Goal: Complete application form

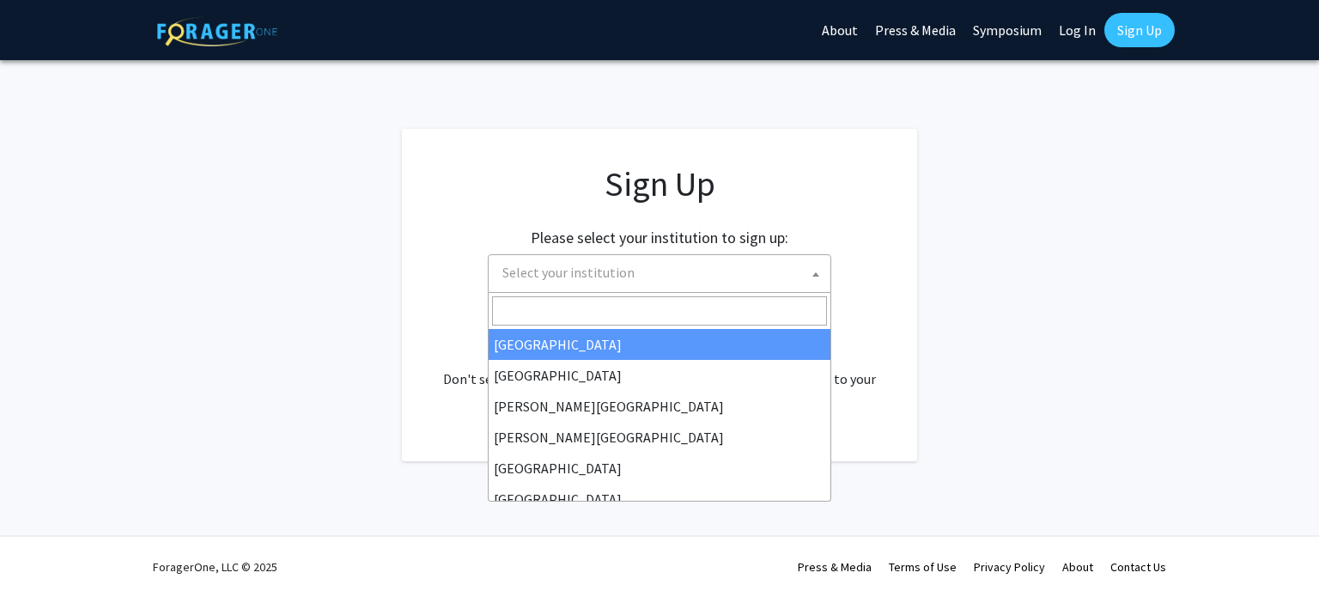
click at [792, 266] on span "Select your institution" at bounding box center [663, 272] width 335 height 35
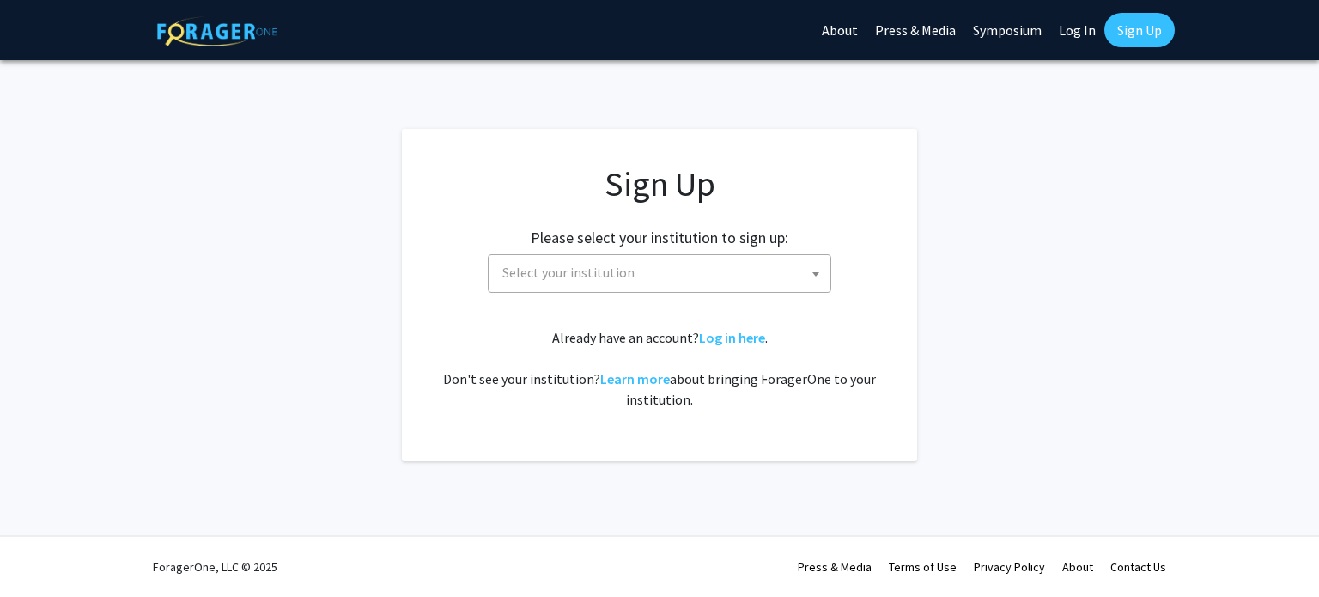
click at [653, 282] on span "Select your institution" at bounding box center [663, 272] width 335 height 35
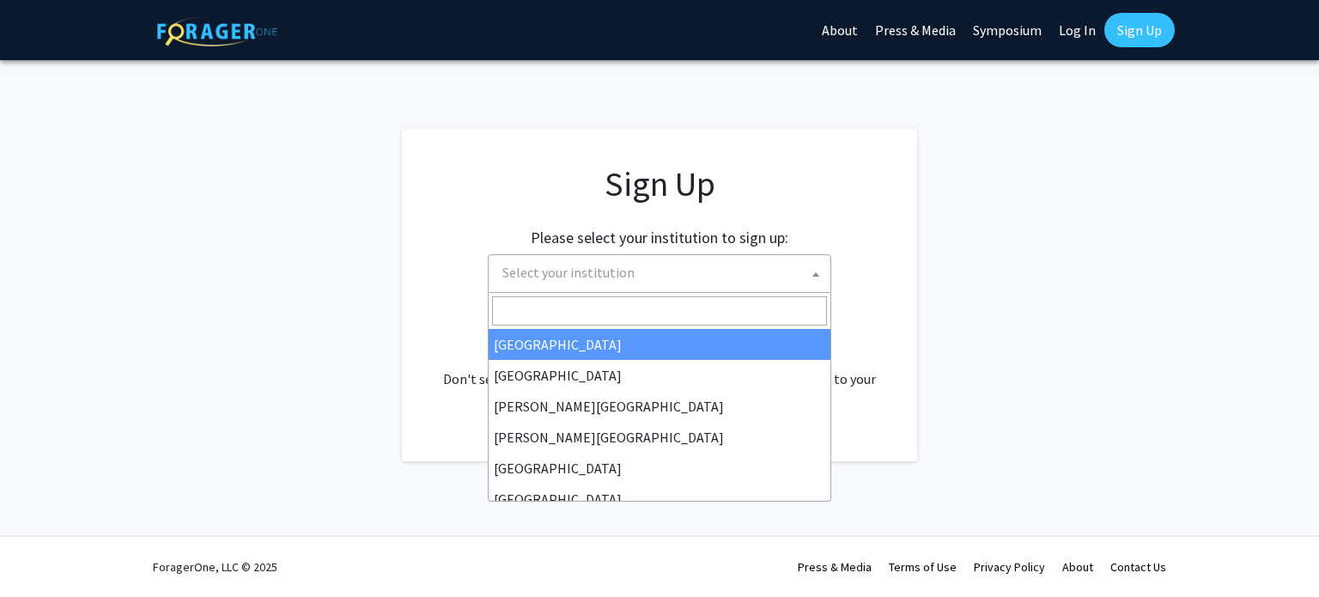
click at [632, 268] on span "Select your institution" at bounding box center [663, 272] width 335 height 35
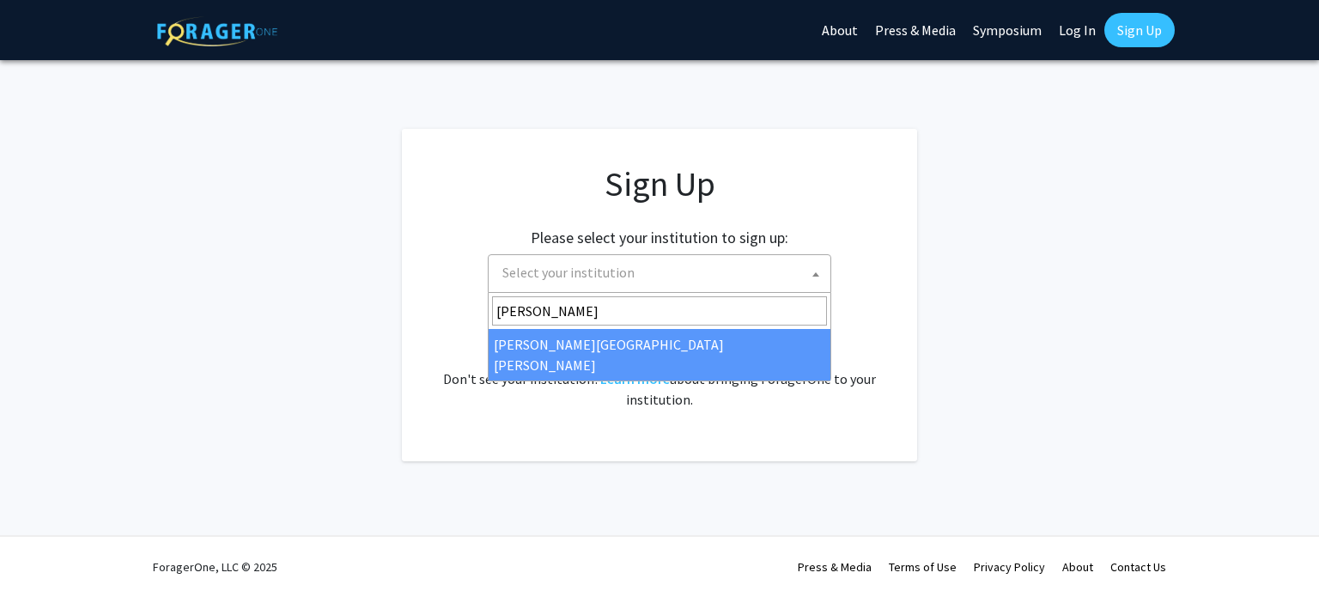
type input "john"
select select "1"
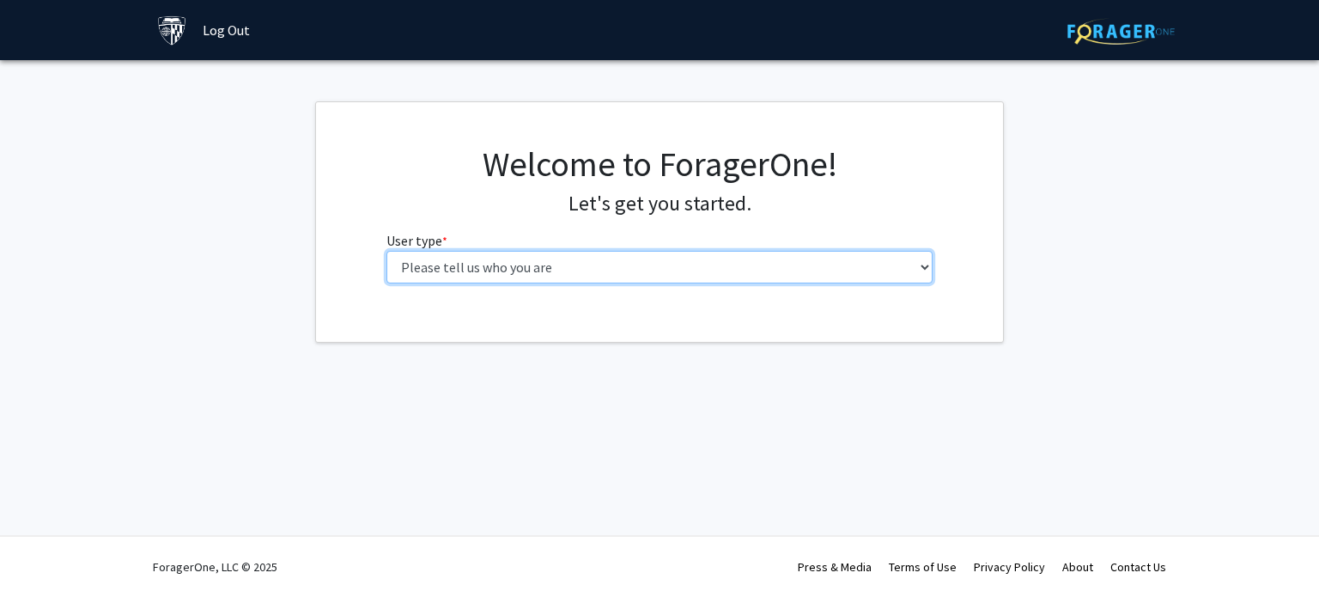
click at [811, 272] on select "Please tell us who you are Undergraduate Student Master's Student Doctoral Cand…" at bounding box center [660, 267] width 547 height 33
select select "3: doc"
click at [387, 251] on select "Please tell us who you are Undergraduate Student Master's Student Doctoral Cand…" at bounding box center [660, 267] width 547 height 33
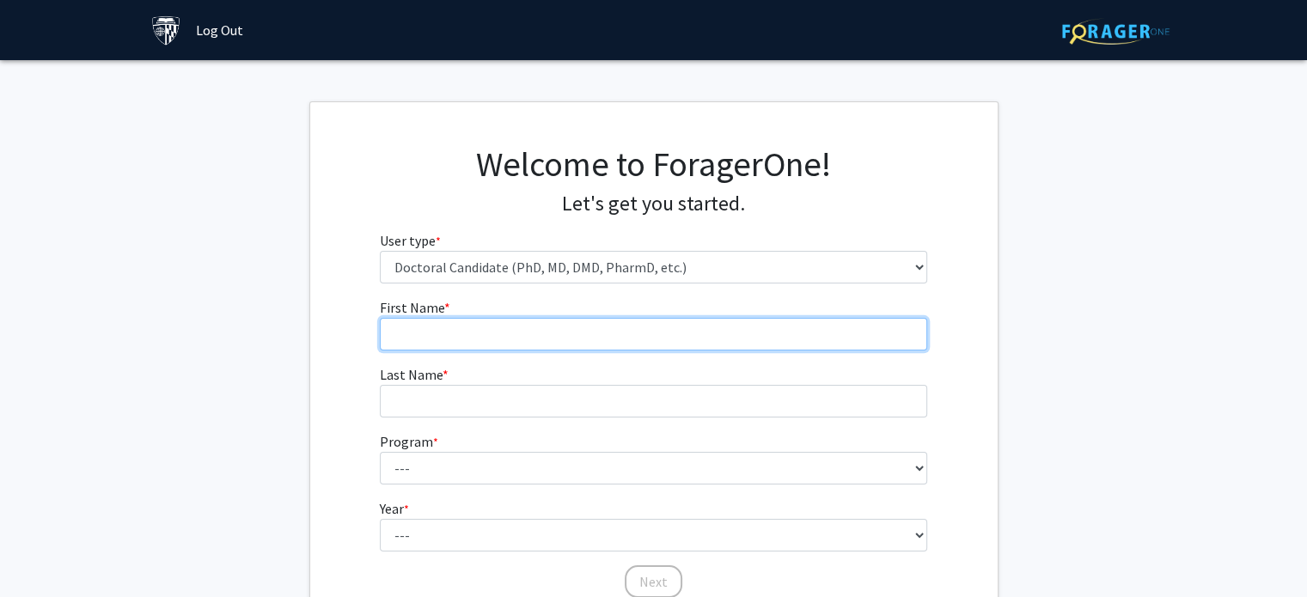
click at [618, 340] on input "First Name * required" at bounding box center [653, 334] width 547 height 33
type input "Diamonik"
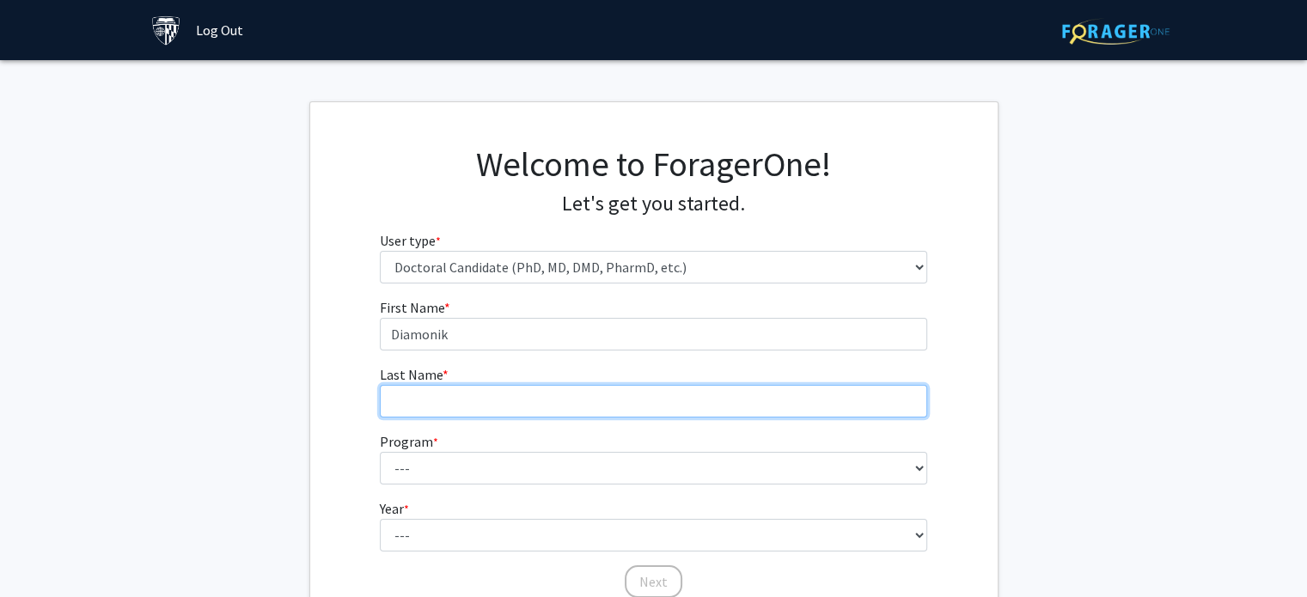
type input "[PERSON_NAME]"
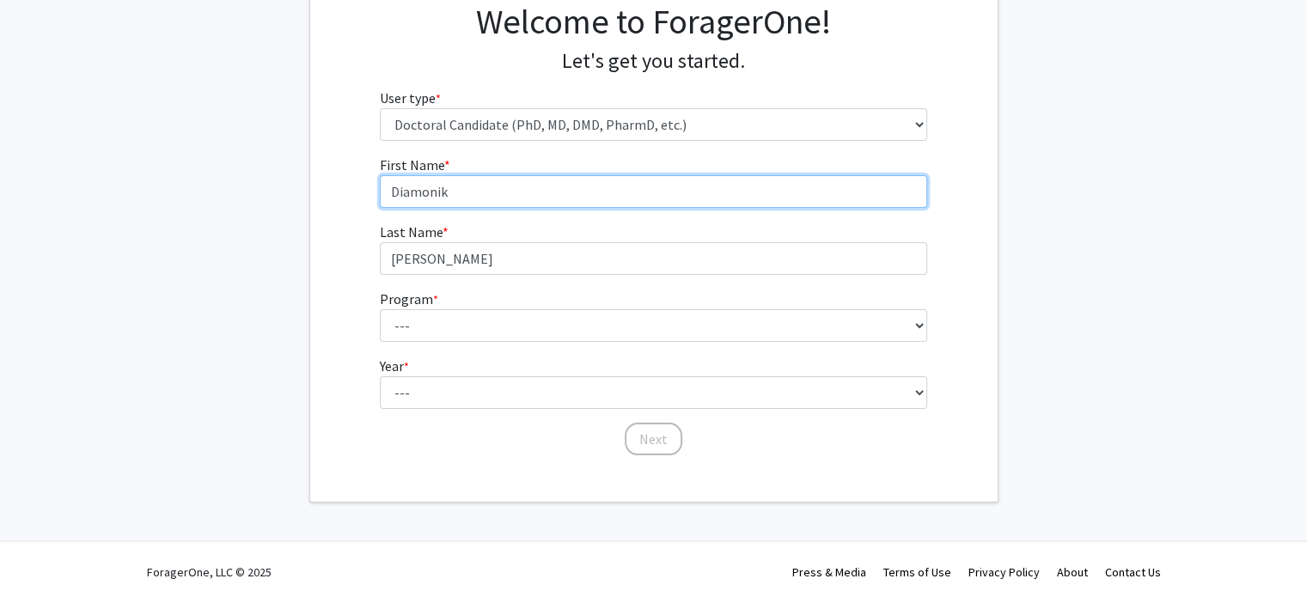
scroll to position [147, 0]
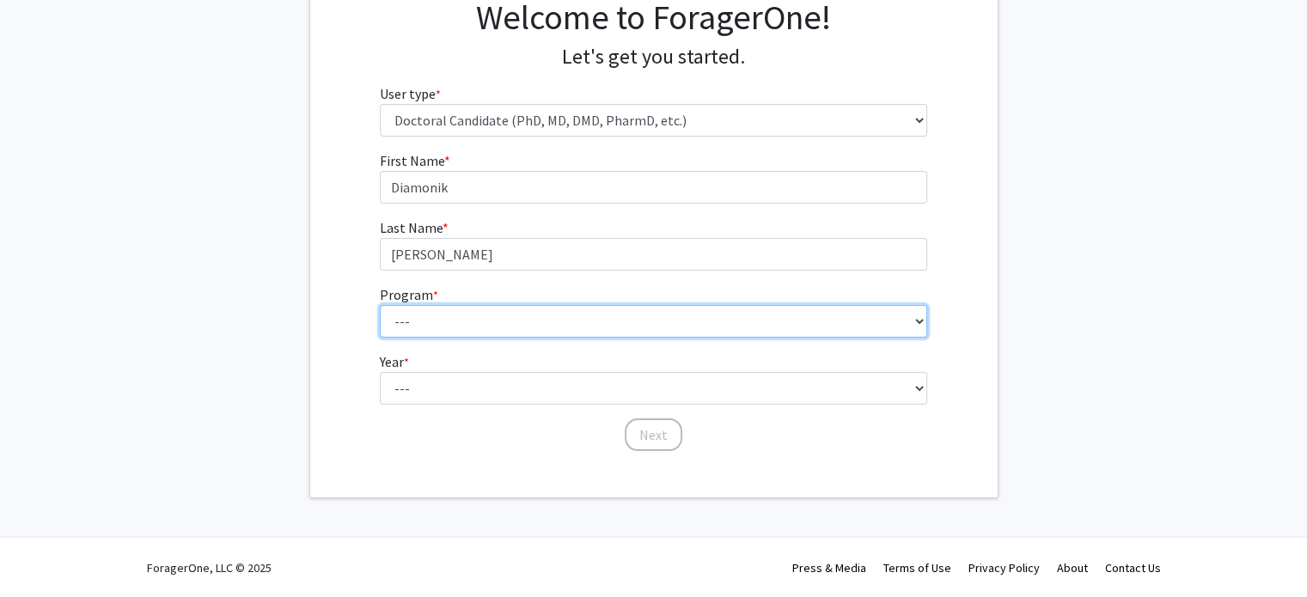
click at [579, 332] on select "--- Adult-Gerontological Acute Care Nurse Practitioner Adult-Gerontological Cri…" at bounding box center [653, 321] width 547 height 33
select select "28: 31"
click at [380, 305] on select "--- Adult-Gerontological Acute Care Nurse Practitioner Adult-Gerontological Cri…" at bounding box center [653, 321] width 547 height 33
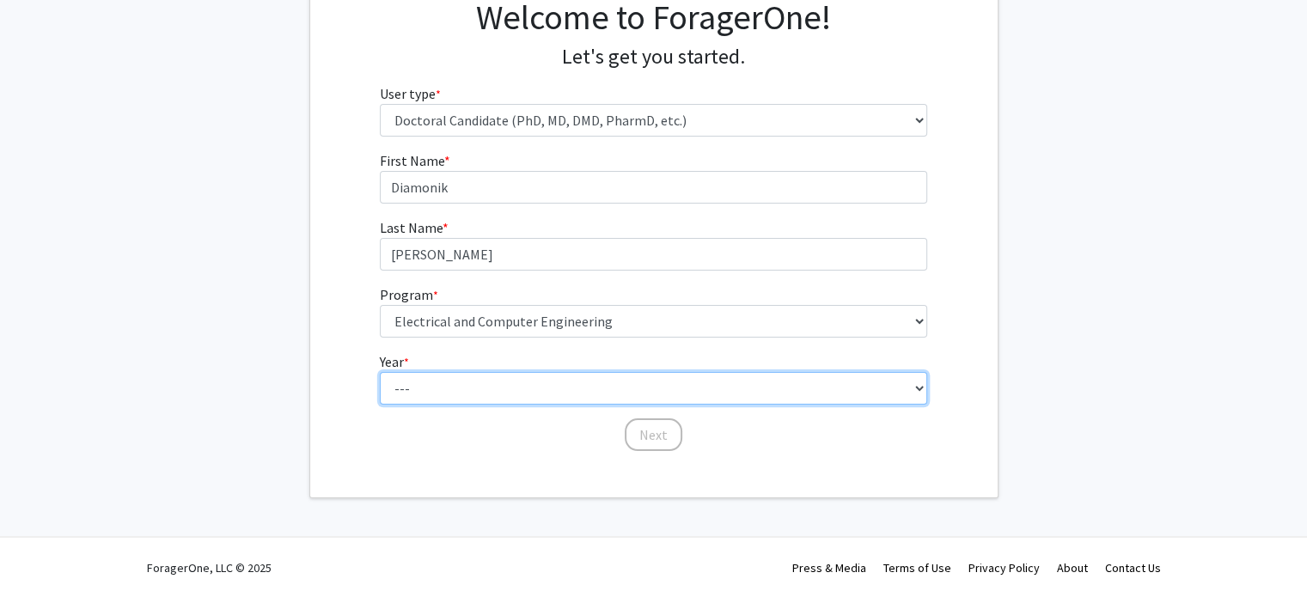
click at [517, 388] on select "--- First Year Second Year Third Year Fourth Year Fifth Year Sixth Year Seventh…" at bounding box center [653, 388] width 547 height 33
select select "1: first_year"
click at [380, 372] on select "--- First Year Second Year Third Year Fourth Year Fifth Year Sixth Year Seventh…" at bounding box center [653, 388] width 547 height 33
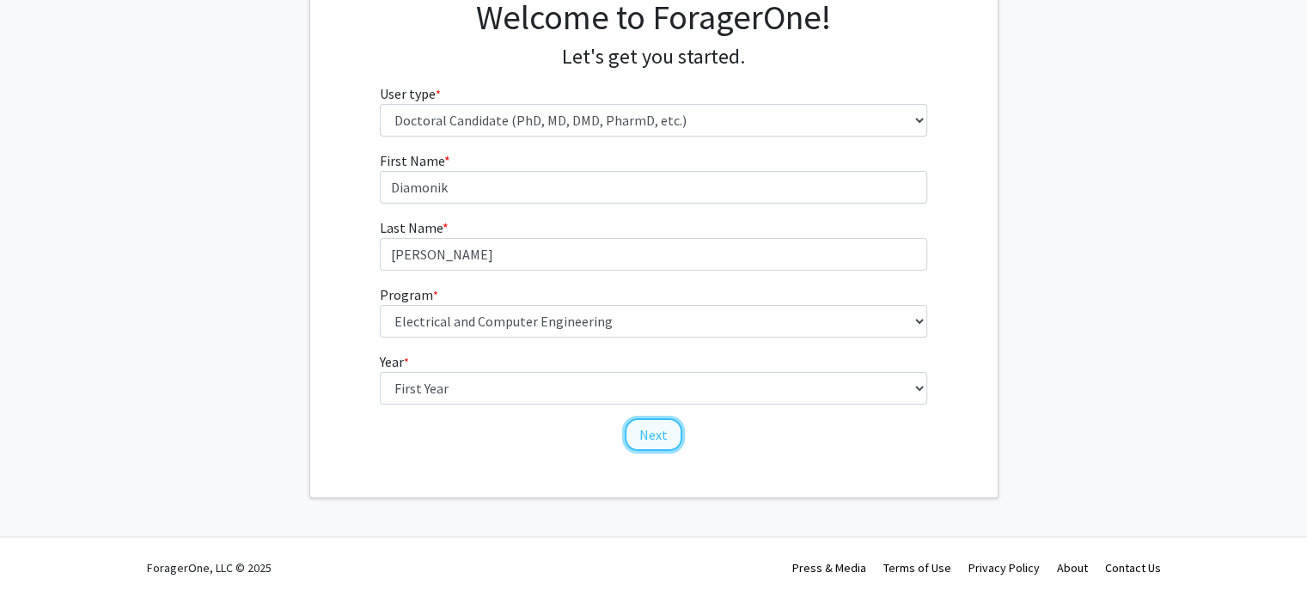
click at [673, 442] on button "Next" at bounding box center [653, 434] width 58 height 33
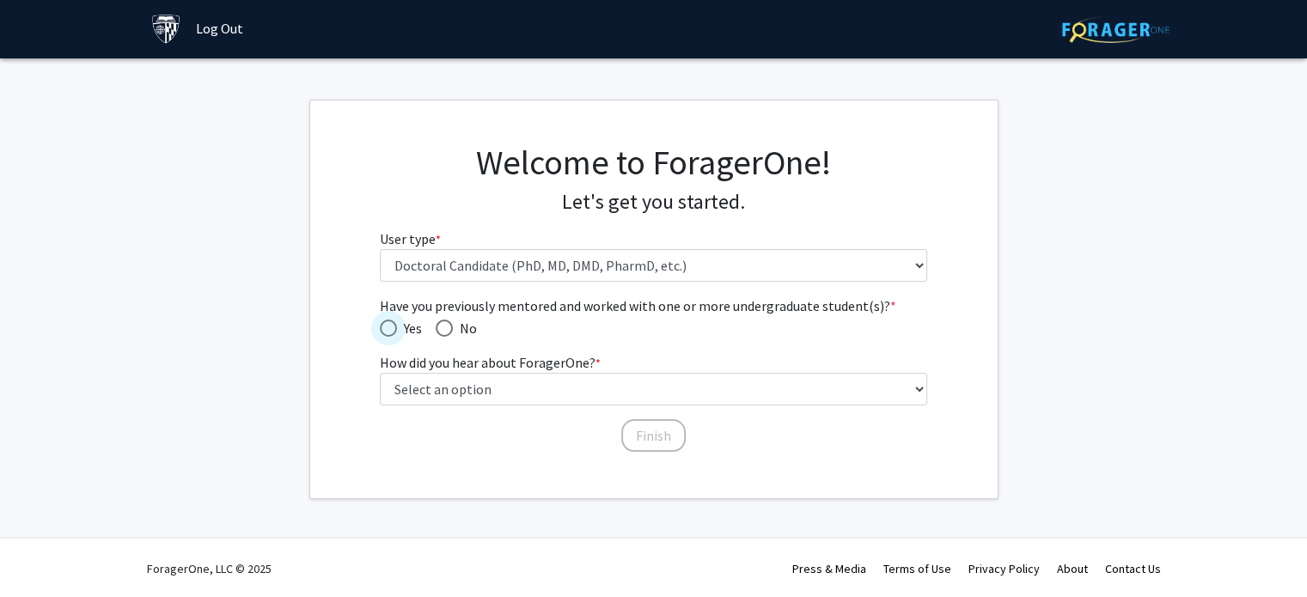
click at [393, 328] on span "Have you previously mentored and worked with one or more undergraduate student(…" at bounding box center [388, 328] width 17 height 17
click at [393, 328] on input "Yes" at bounding box center [388, 328] width 17 height 17
radio input "true"
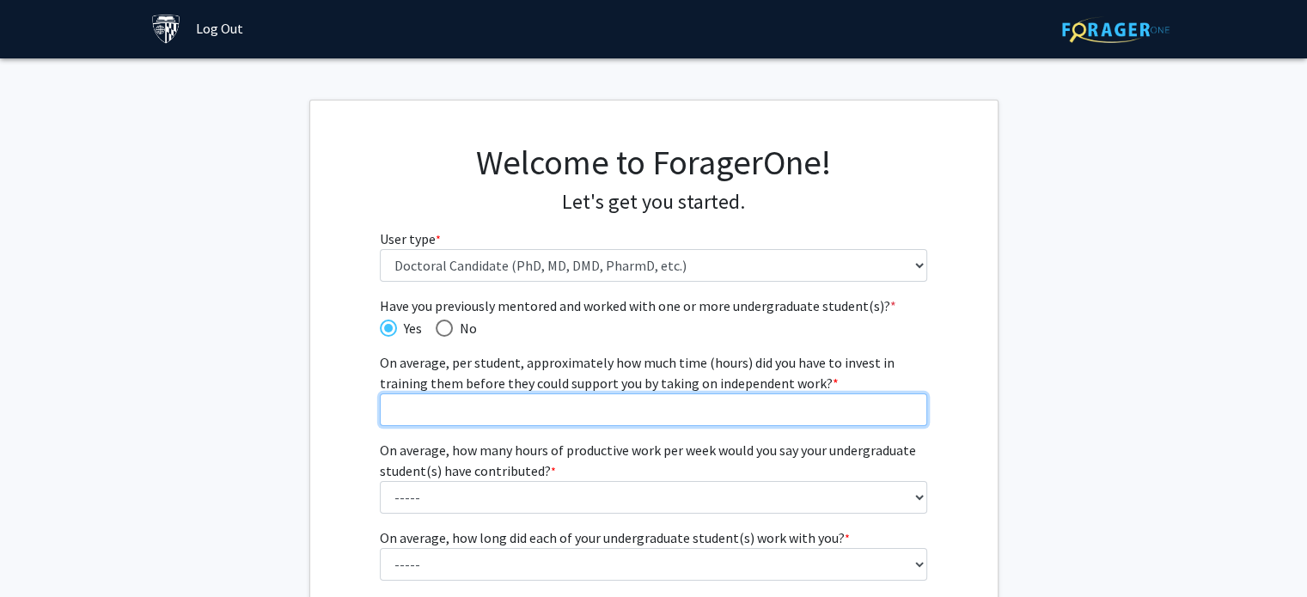
click at [591, 406] on input "On average, per student, approximately how much time (hours) did you have to in…" at bounding box center [653, 409] width 547 height 33
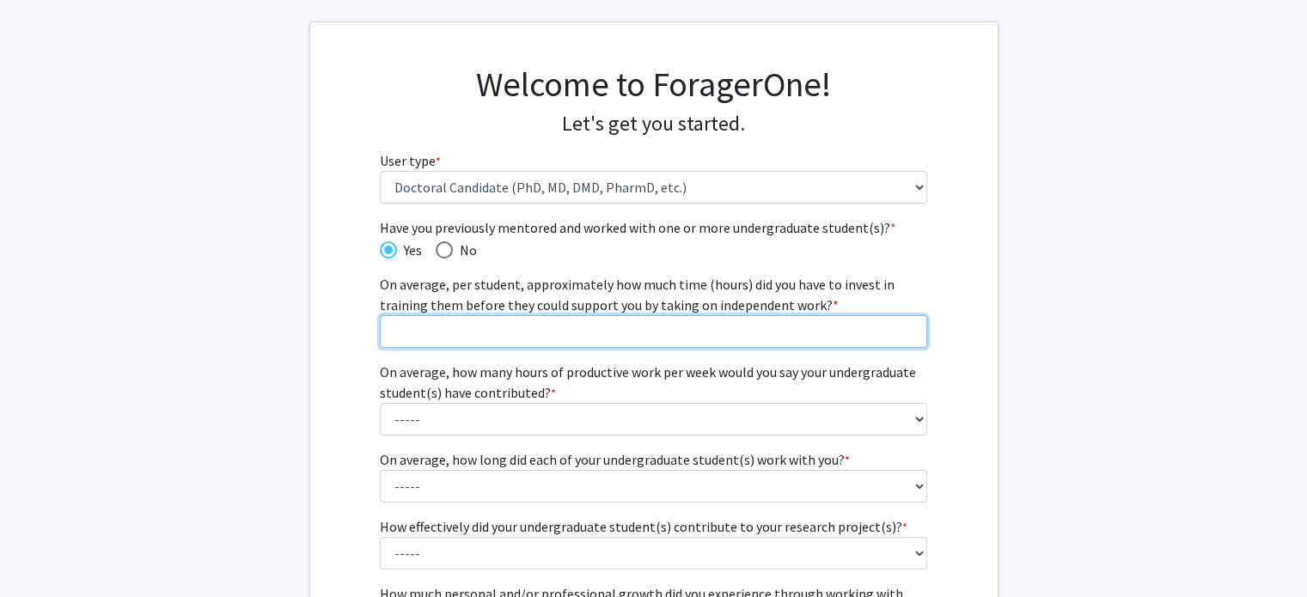
scroll to position [81, 0]
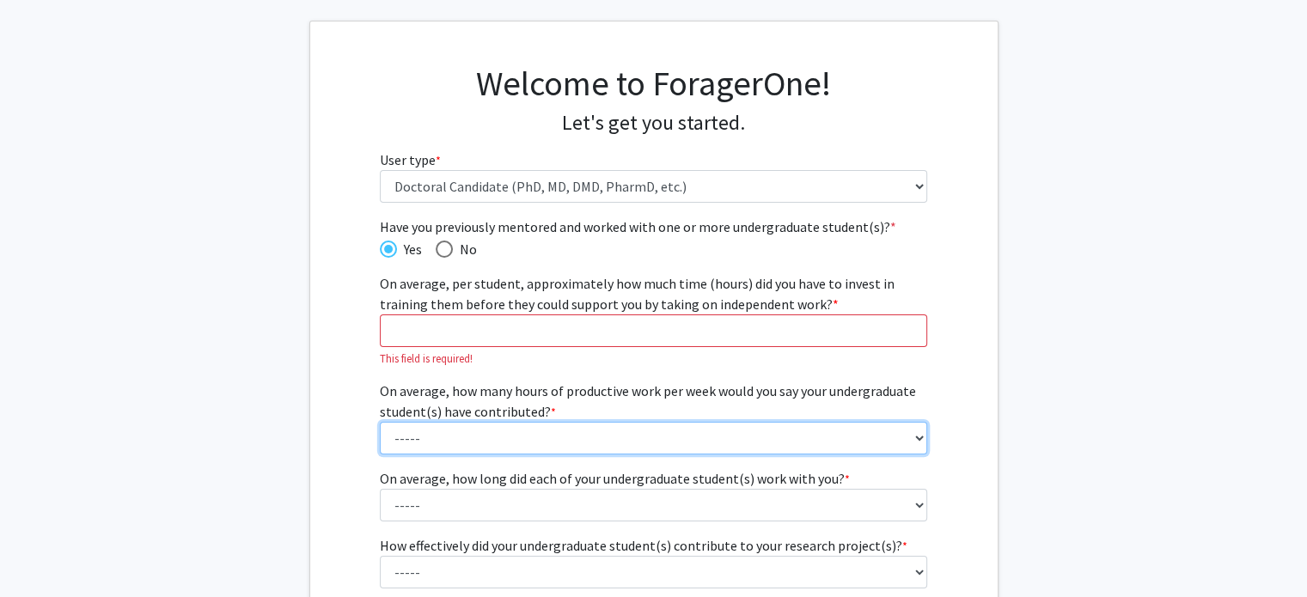
click at [637, 417] on fg-select "On average, how many hours of productive work per week would you say your under…" at bounding box center [653, 418] width 547 height 74
select select "1: 1 - 5 hours"
click at [380, 422] on select "----- 1 - 5 hours 6 - 10 hours 11 - 15 hours 16 - 20 hours 21 - 30 hours 31 - 4…" at bounding box center [653, 438] width 547 height 33
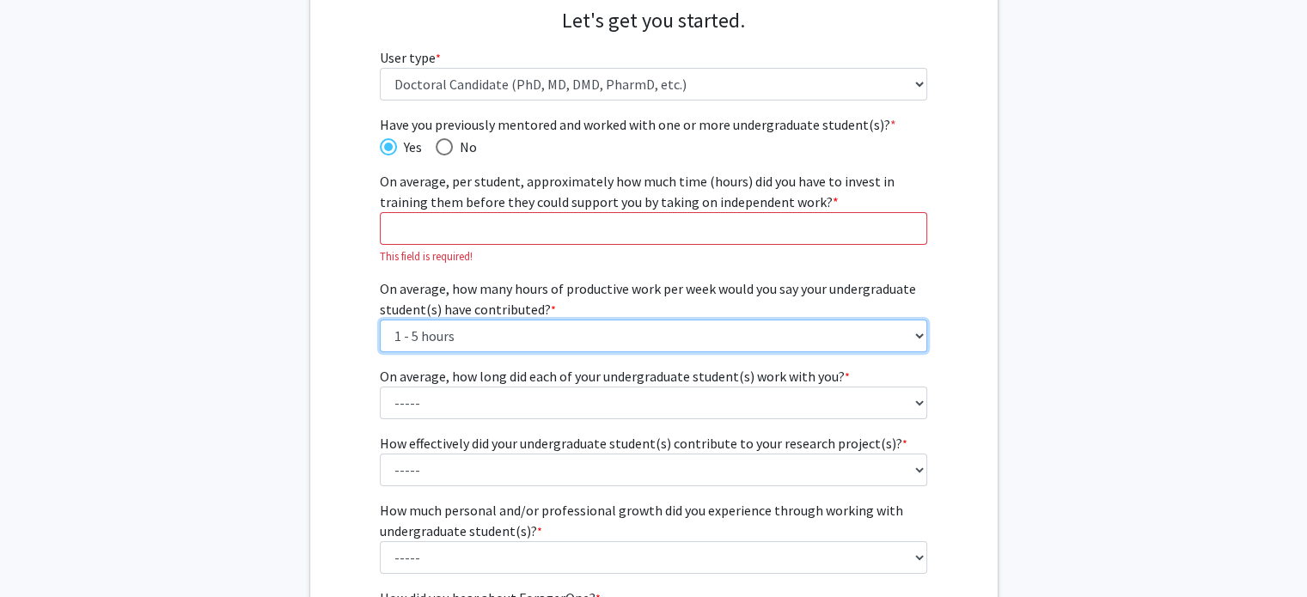
scroll to position [186, 0]
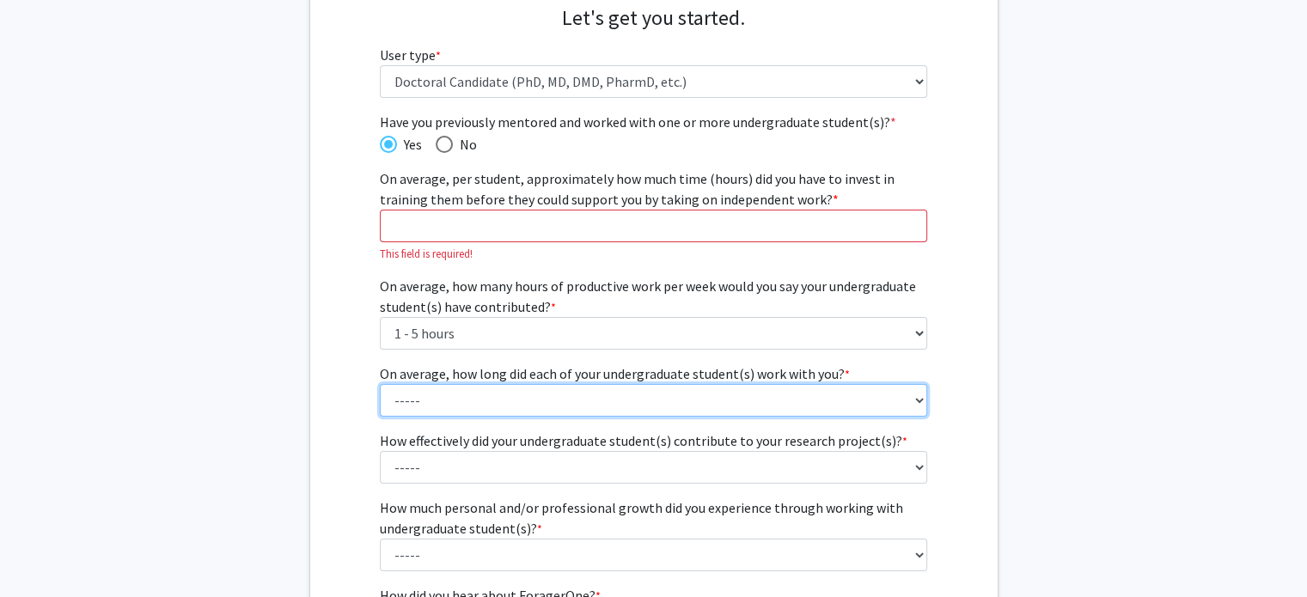
click at [594, 397] on select "----- 1 - 3 months 3 - 6 months 6 months - 1 year 1 - 2 years 2 - 3 years 3 - 4…" at bounding box center [653, 400] width 547 height 33
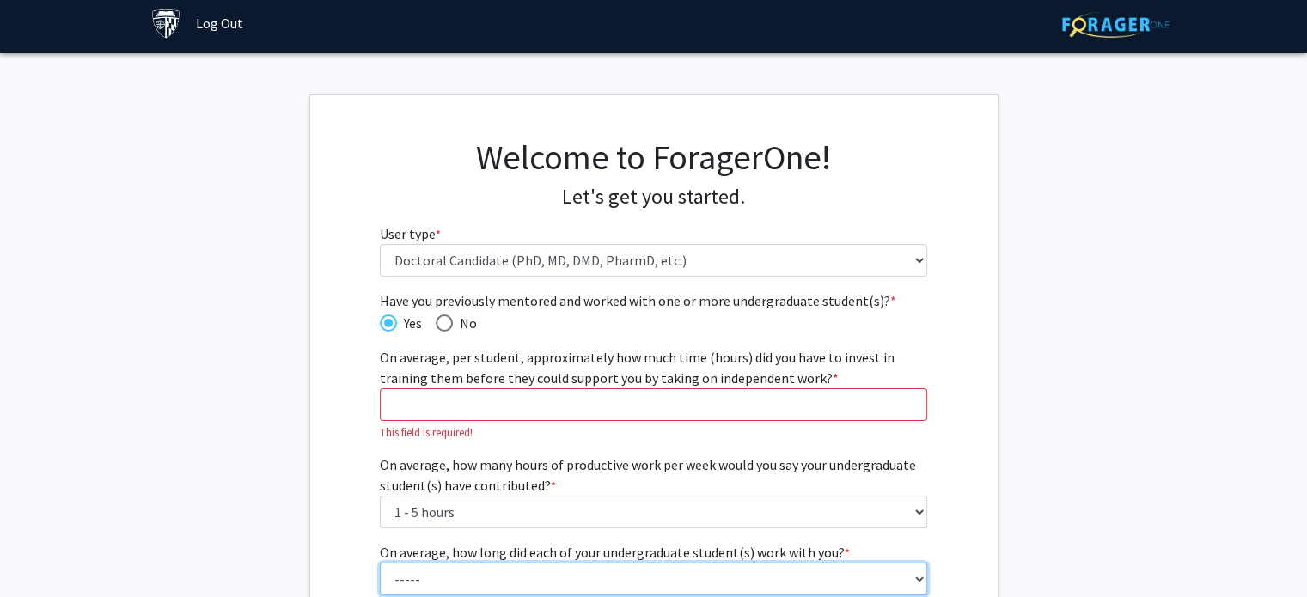
scroll to position [9, 0]
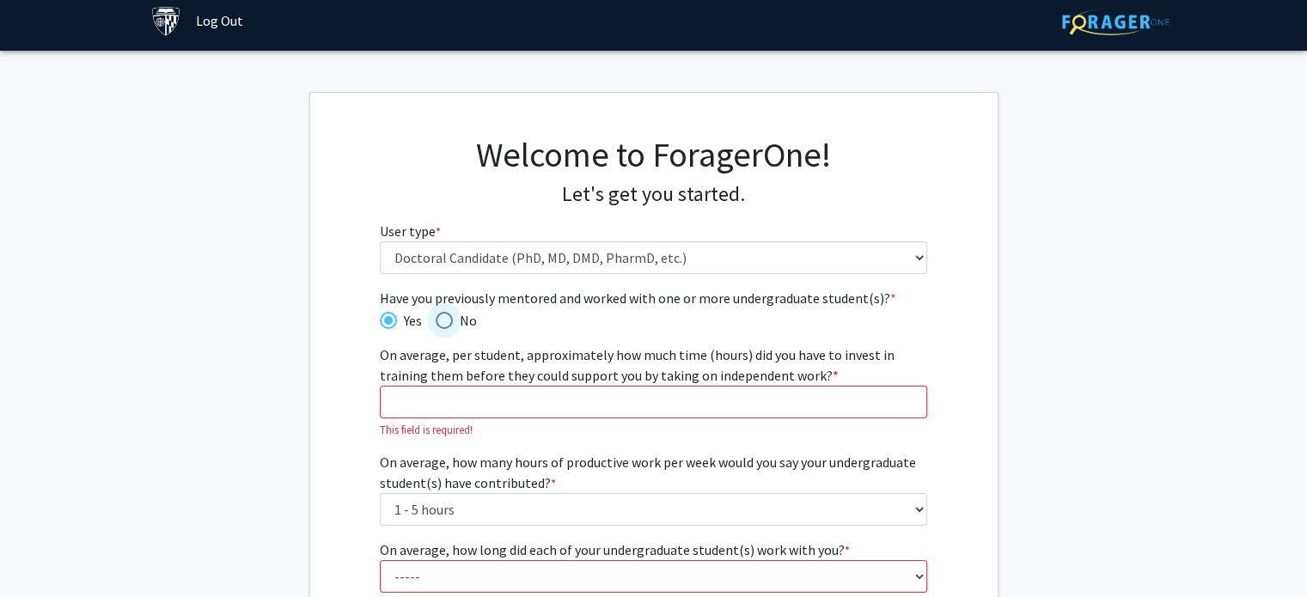
click at [455, 322] on span "No" at bounding box center [465, 320] width 24 height 21
click at [453, 322] on input "No" at bounding box center [444, 320] width 17 height 17
radio input "true"
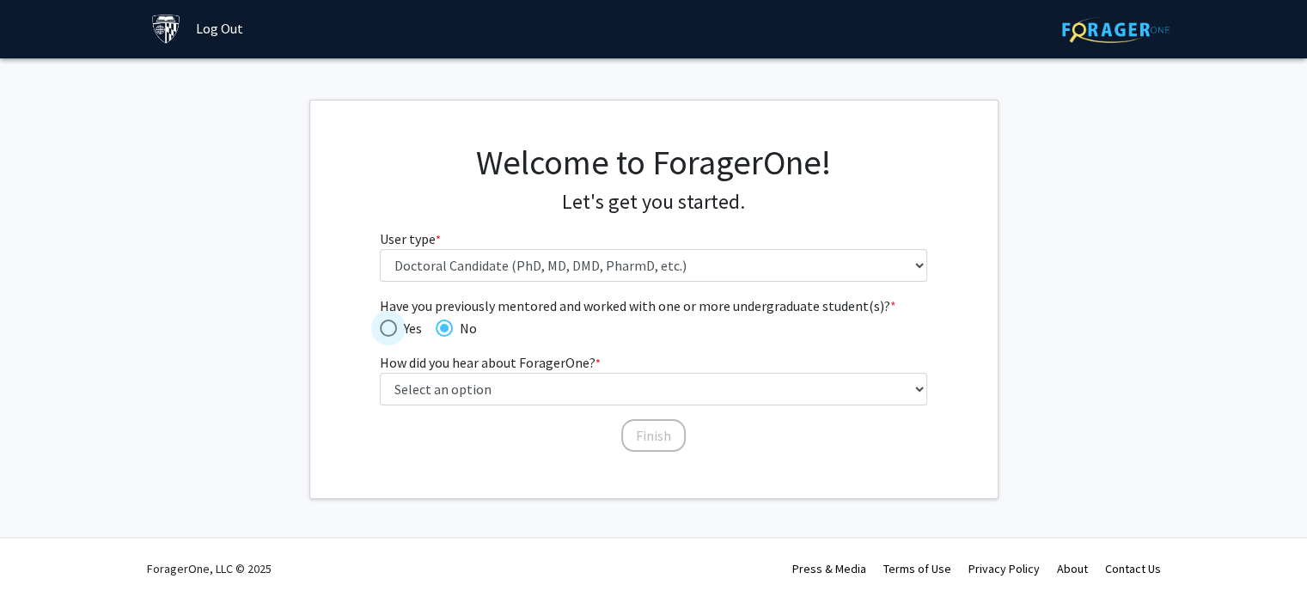
click at [387, 321] on span "Have you previously mentored and worked with one or more undergraduate student(…" at bounding box center [388, 328] width 17 height 17
click at [387, 321] on input "Yes" at bounding box center [388, 328] width 17 height 17
radio input "true"
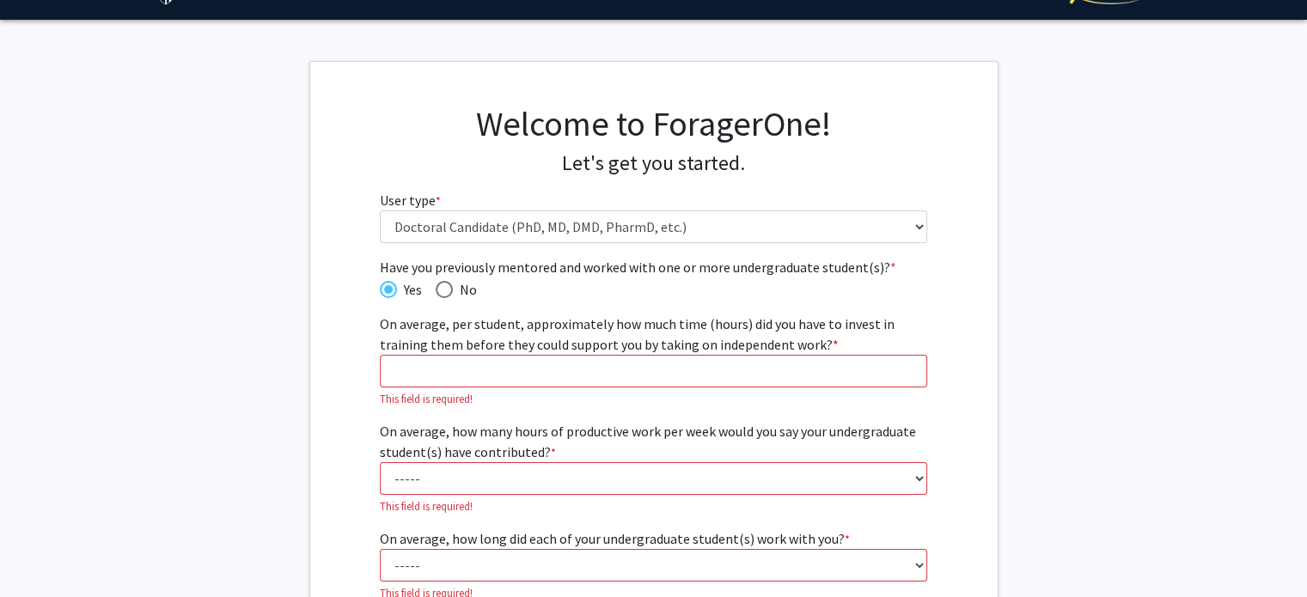
scroll to position [28, 0]
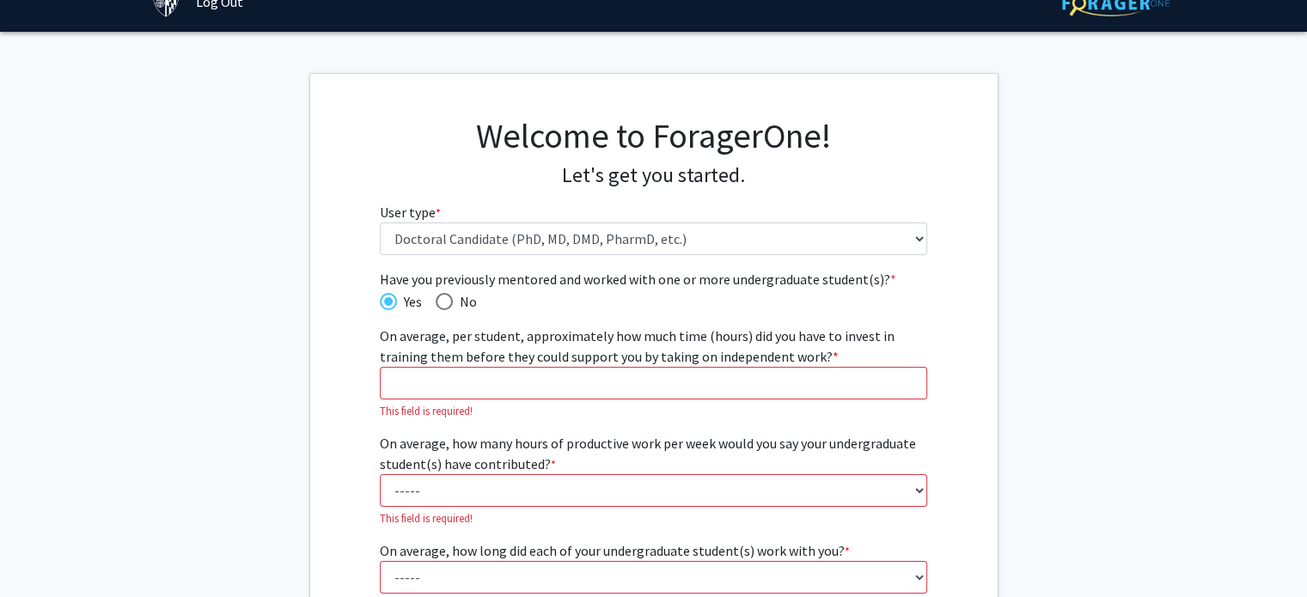
click at [447, 295] on span "Have you previously mentored and worked with one or more undergraduate student(…" at bounding box center [444, 301] width 17 height 17
click at [447, 295] on input "No" at bounding box center [444, 301] width 17 height 17
radio input "true"
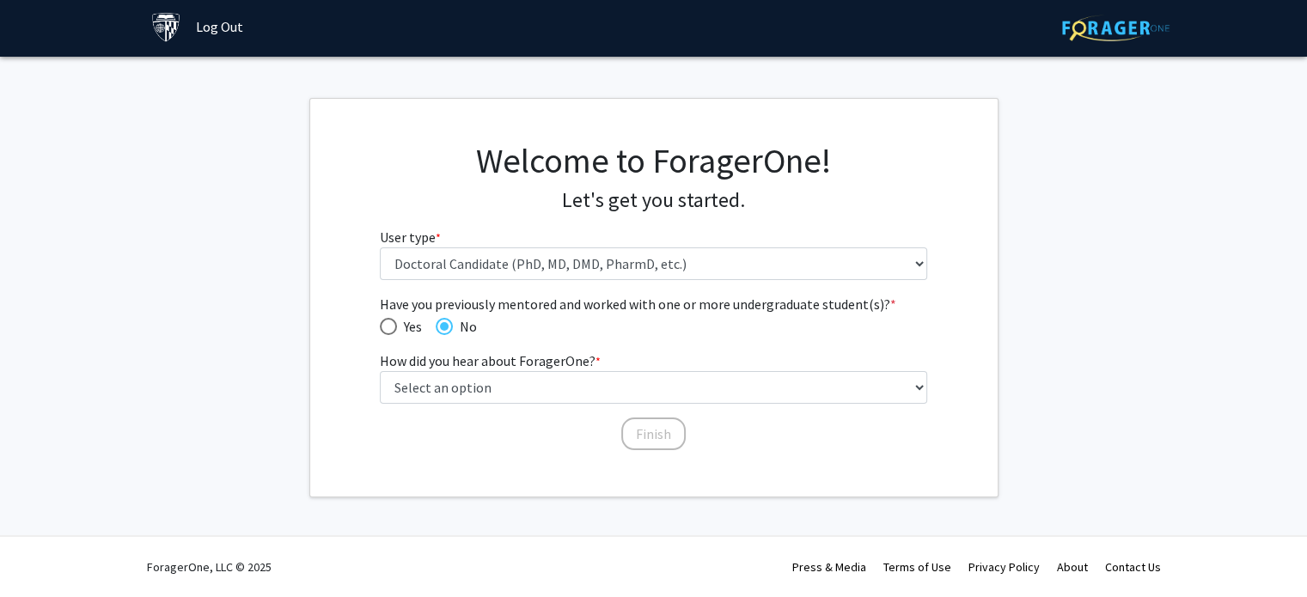
scroll to position [2, 0]
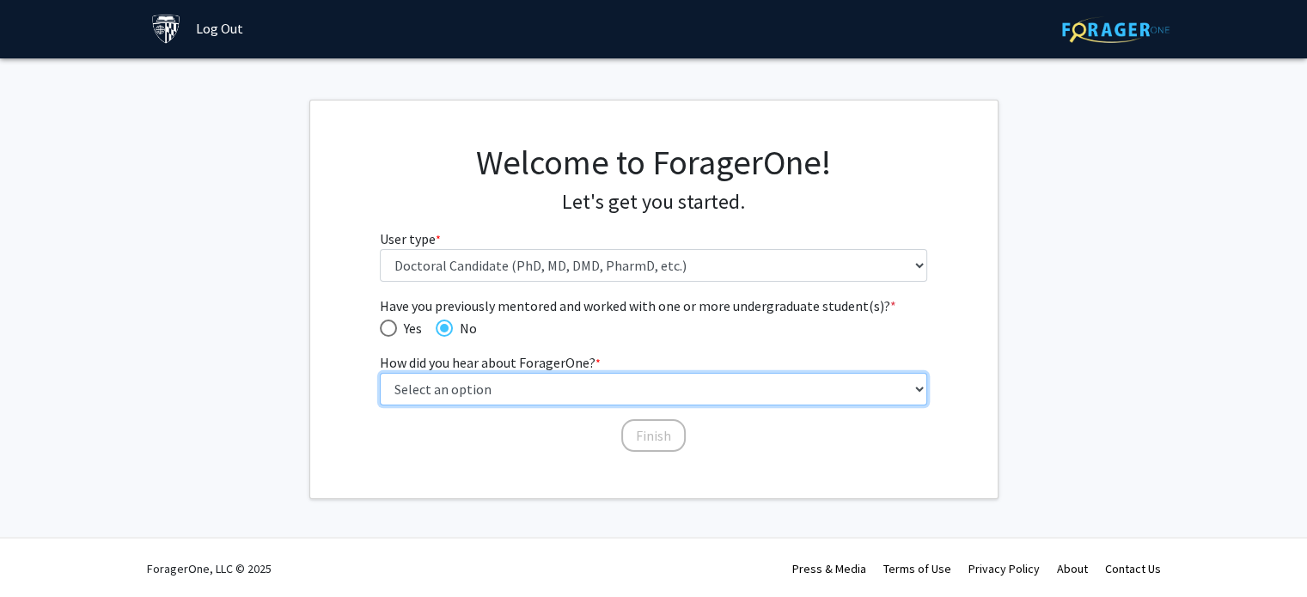
click at [631, 387] on select "Select an option Peer/student recommendation Faculty/staff recommendation Unive…" at bounding box center [653, 389] width 547 height 33
select select "3: university_website"
click at [380, 373] on select "Select an option Peer/student recommendation Faculty/staff recommendation Unive…" at bounding box center [653, 389] width 547 height 33
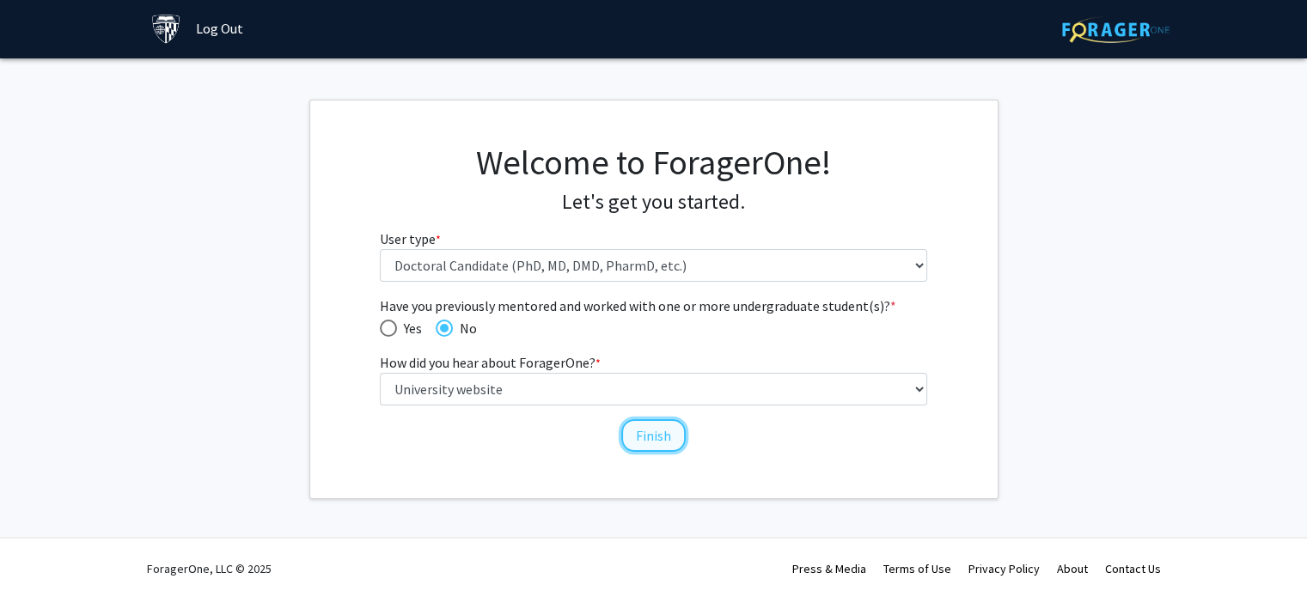
click at [647, 444] on button "Finish" at bounding box center [653, 435] width 64 height 33
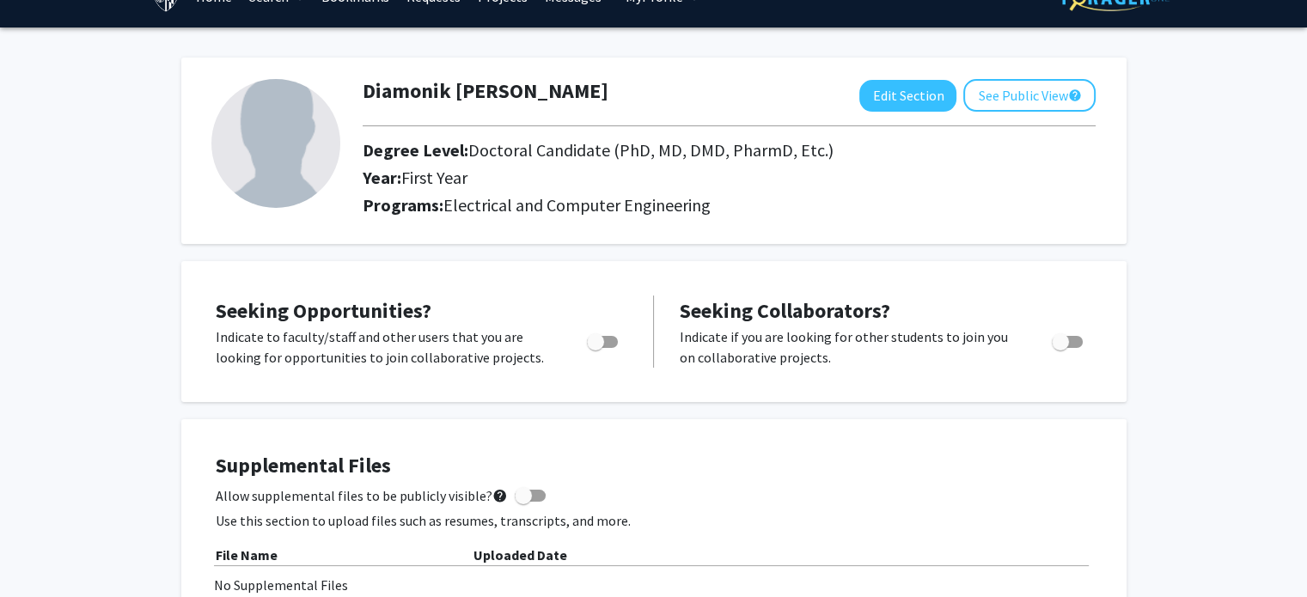
scroll to position [38, 0]
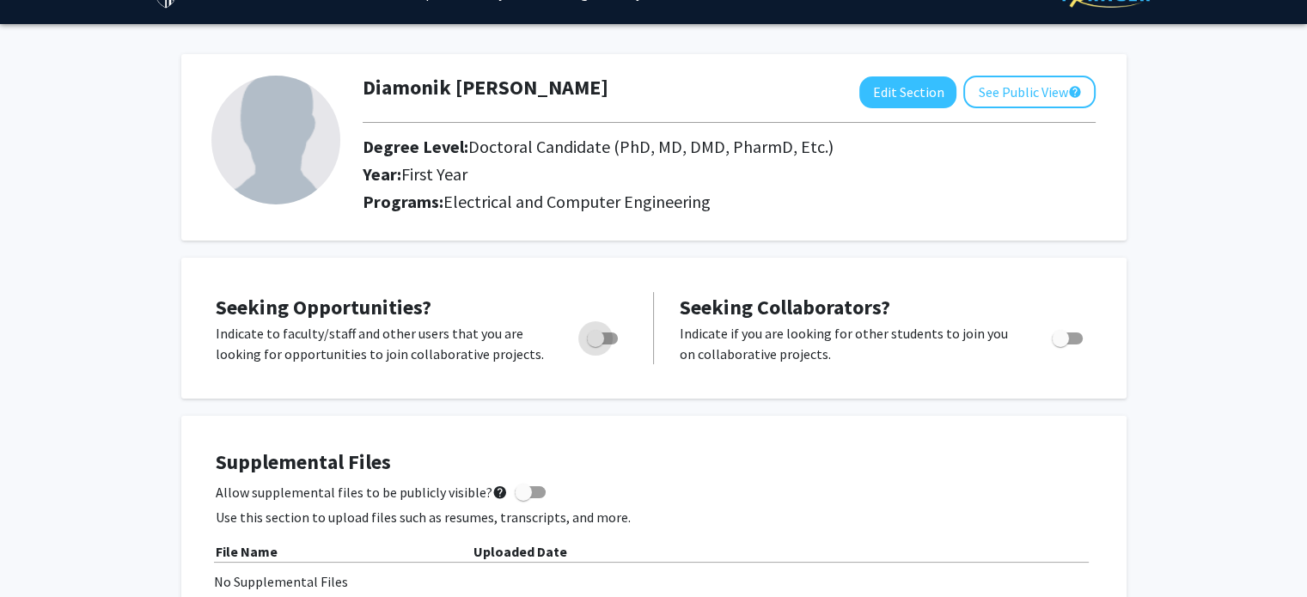
click at [597, 339] on span "Toggle" at bounding box center [595, 338] width 17 height 17
click at [595, 344] on input "Are you actively seeking opportunities?" at bounding box center [594, 344] width 1 height 1
checkbox input "true"
click at [1069, 339] on span "Toggle" at bounding box center [1066, 338] width 31 height 12
click at [1060, 344] on input "Would you like to receive other student requests to work with you?" at bounding box center [1059, 344] width 1 height 1
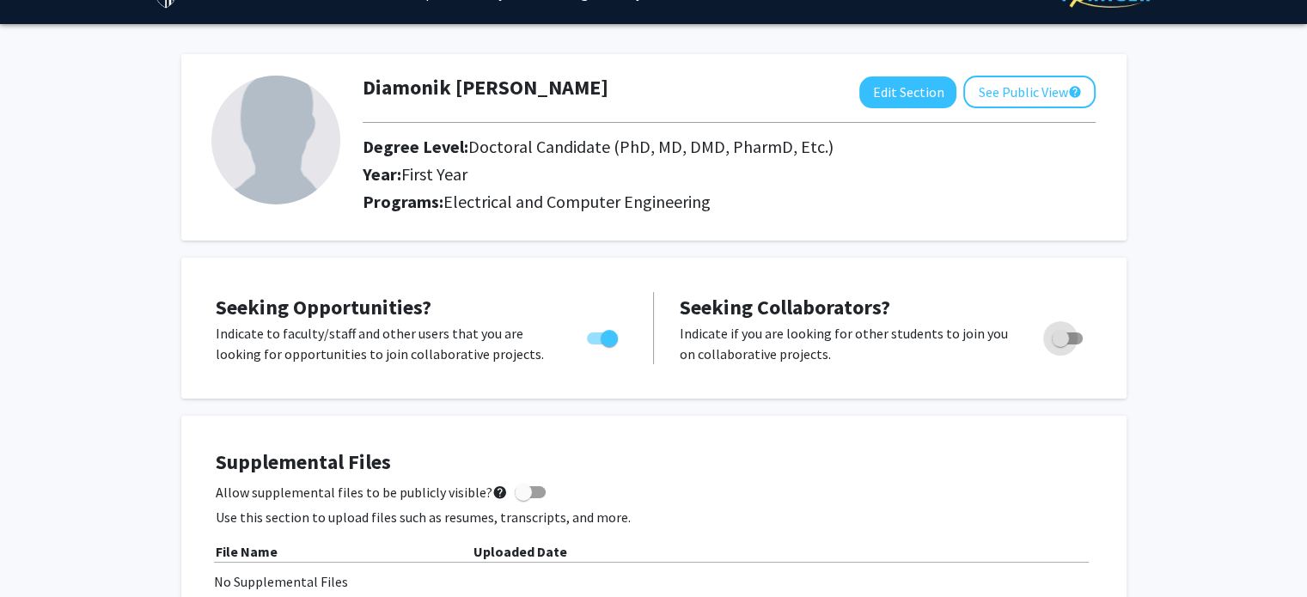
checkbox input "true"
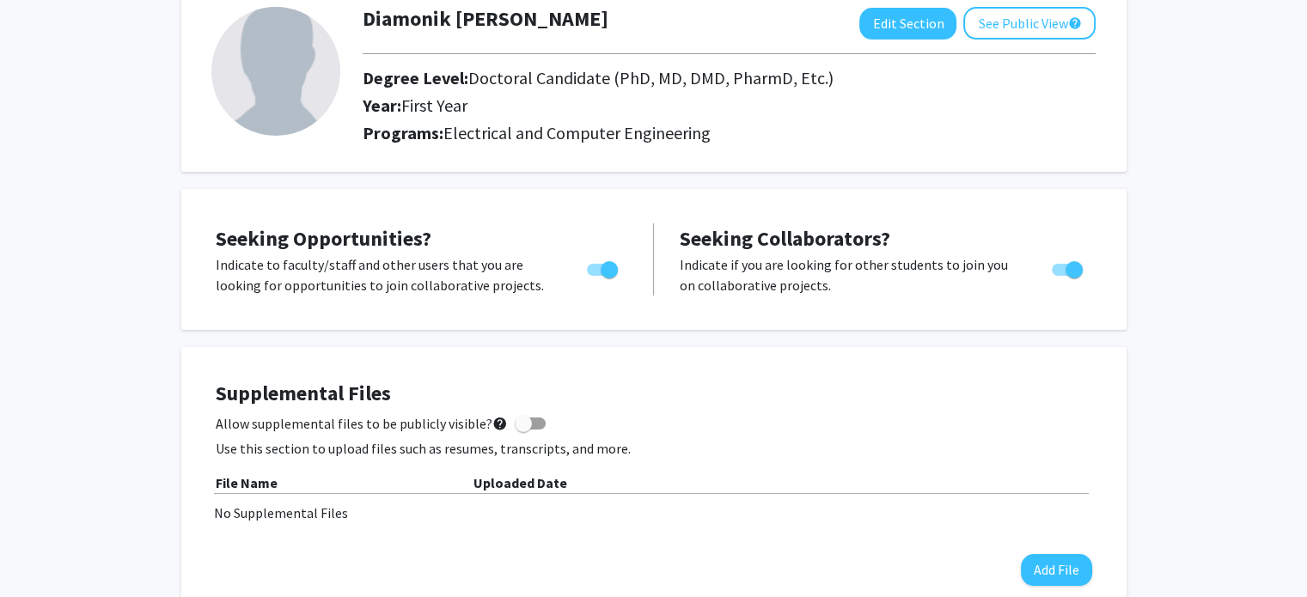
scroll to position [109, 0]
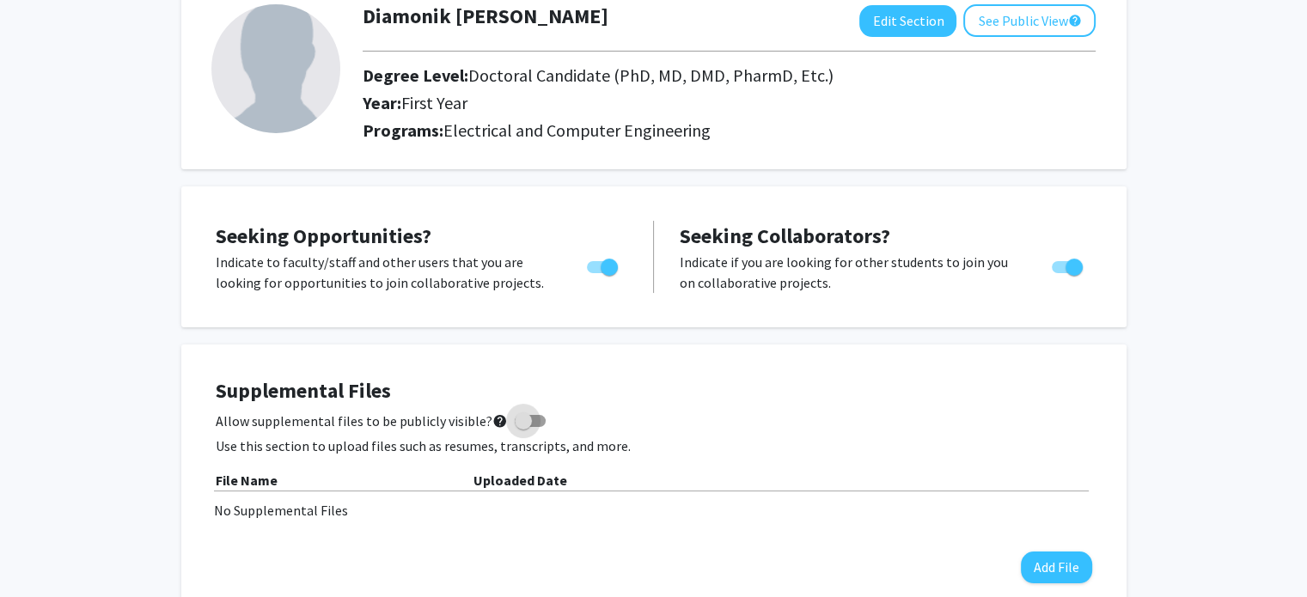
click at [515, 418] on span at bounding box center [523, 420] width 17 height 17
click at [522, 427] on input "Allow supplemental files to be publicly visible? help" at bounding box center [522, 427] width 1 height 1
checkbox input "true"
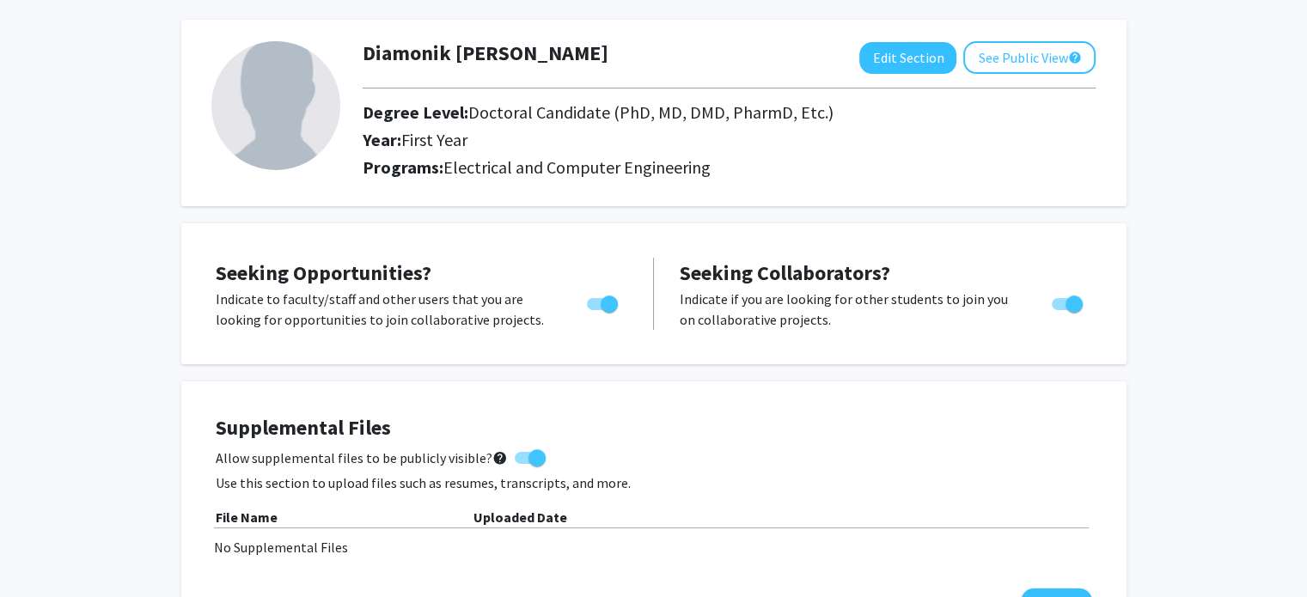
scroll to position [0, 0]
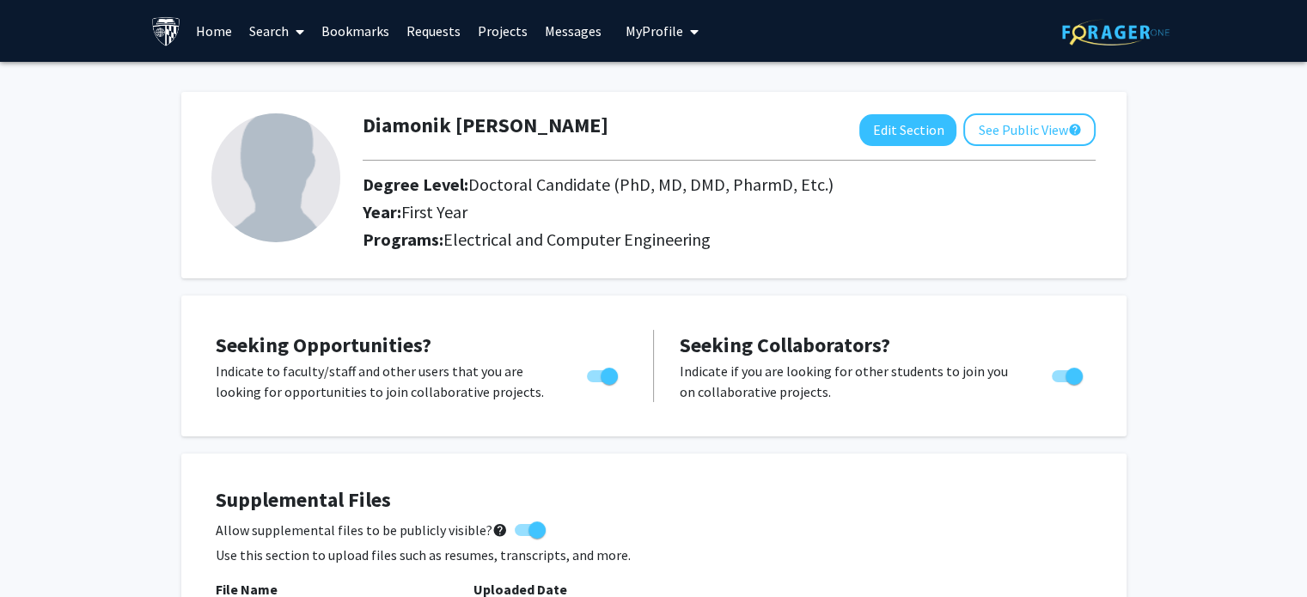
click at [232, 30] on link "Home" at bounding box center [213, 31] width 53 height 60
